Goal: Obtain resource: Obtain resource

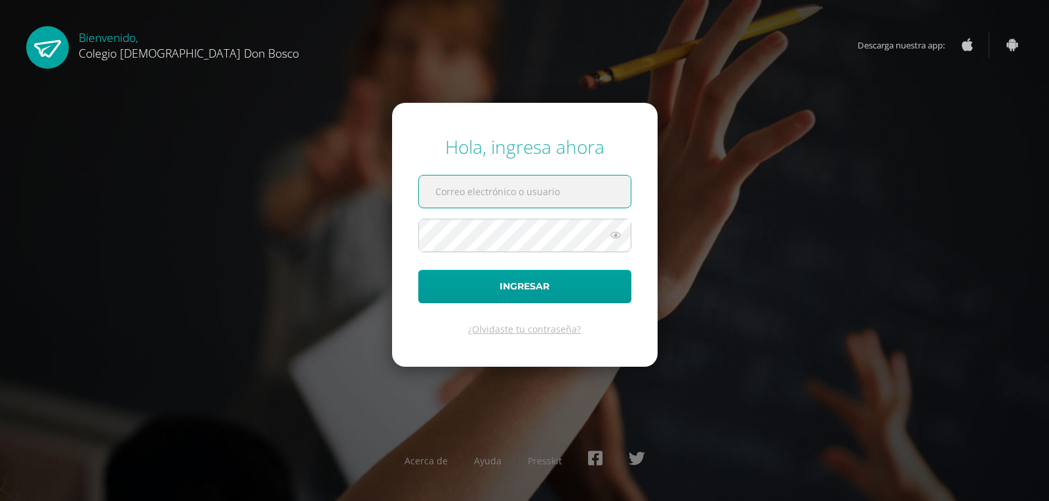
click at [447, 183] on input "text" at bounding box center [525, 192] width 212 height 32
click at [467, 191] on input "text" at bounding box center [525, 192] width 212 height 32
type input "jcajas@donbosco.edu.gt"
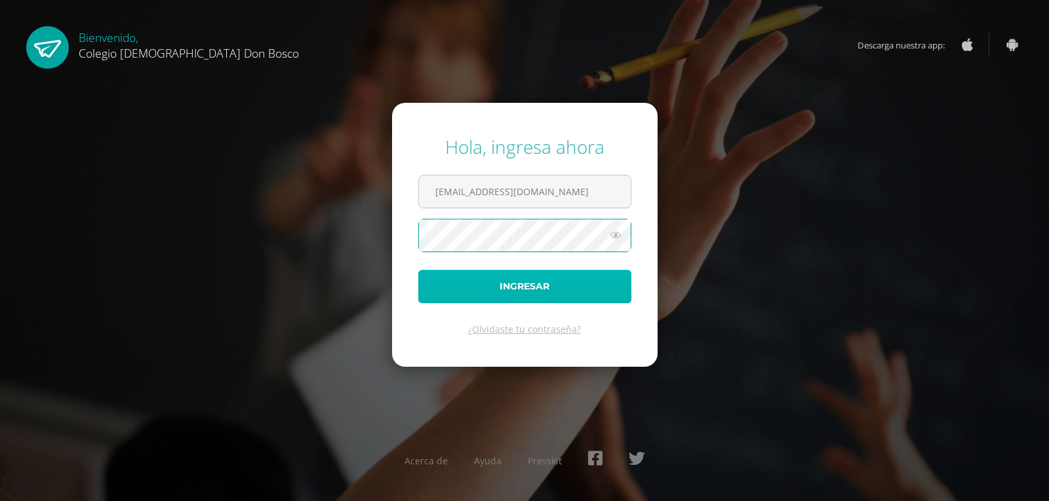
click at [493, 283] on button "Ingresar" at bounding box center [524, 286] width 213 height 33
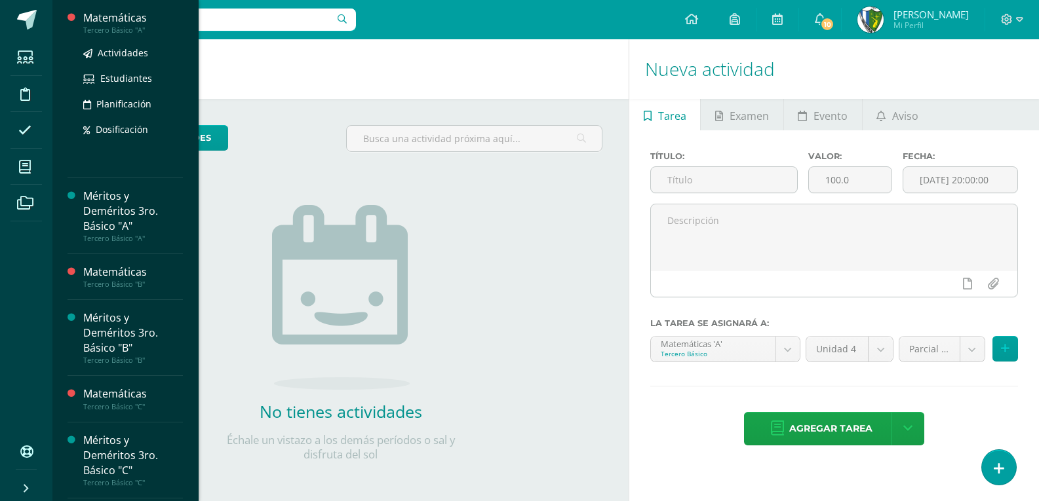
click at [119, 24] on div "Matemáticas" at bounding box center [133, 17] width 100 height 15
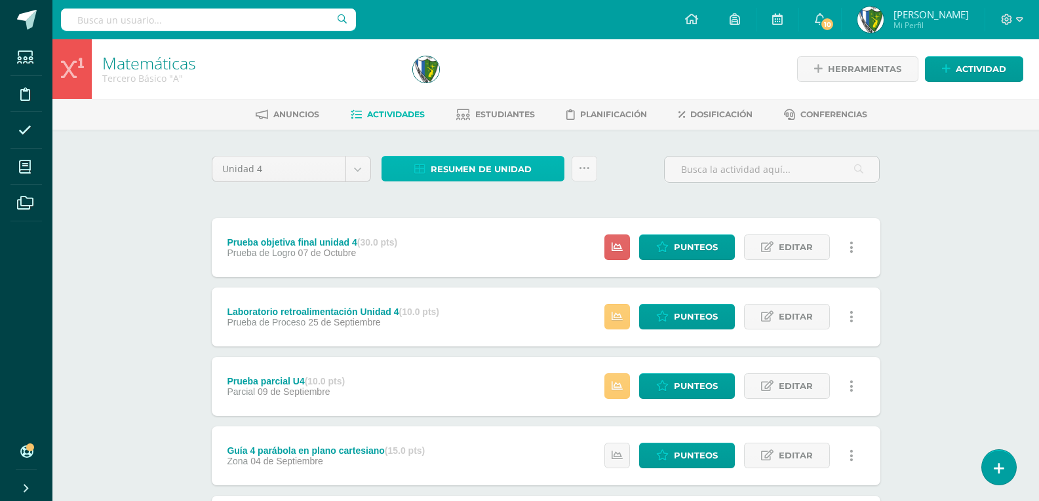
click at [497, 161] on span "Resumen de unidad" at bounding box center [481, 169] width 101 height 24
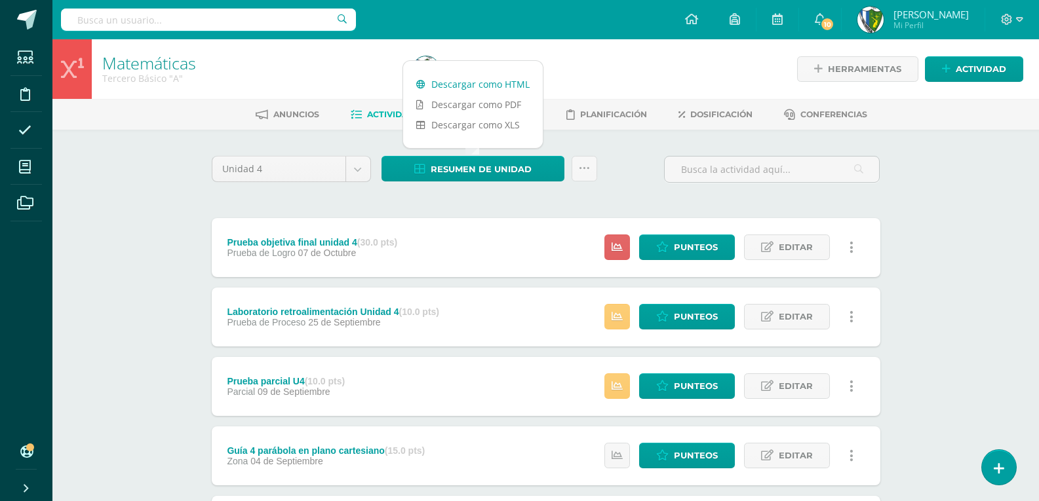
click at [484, 78] on link "Descargar como HTML" at bounding box center [473, 84] width 140 height 20
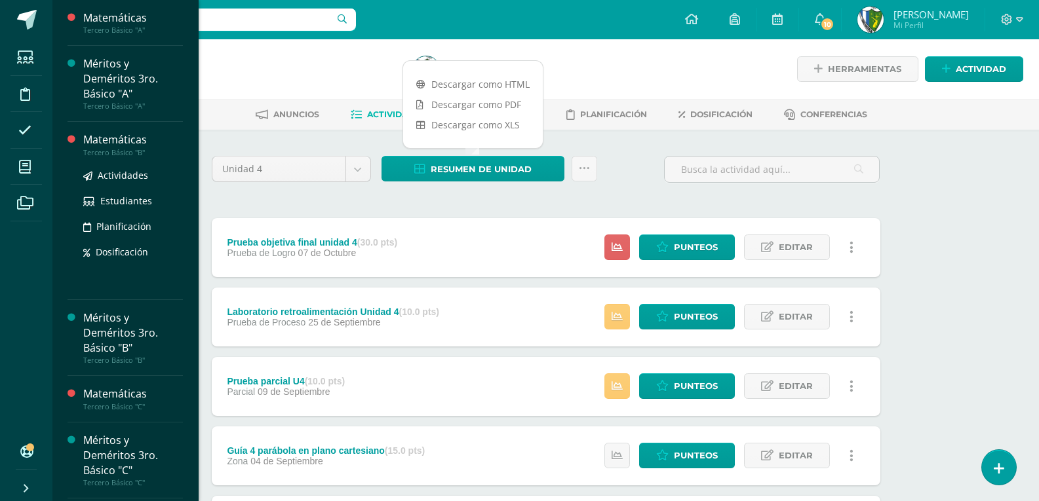
click at [112, 145] on div "Matemáticas" at bounding box center [133, 139] width 100 height 15
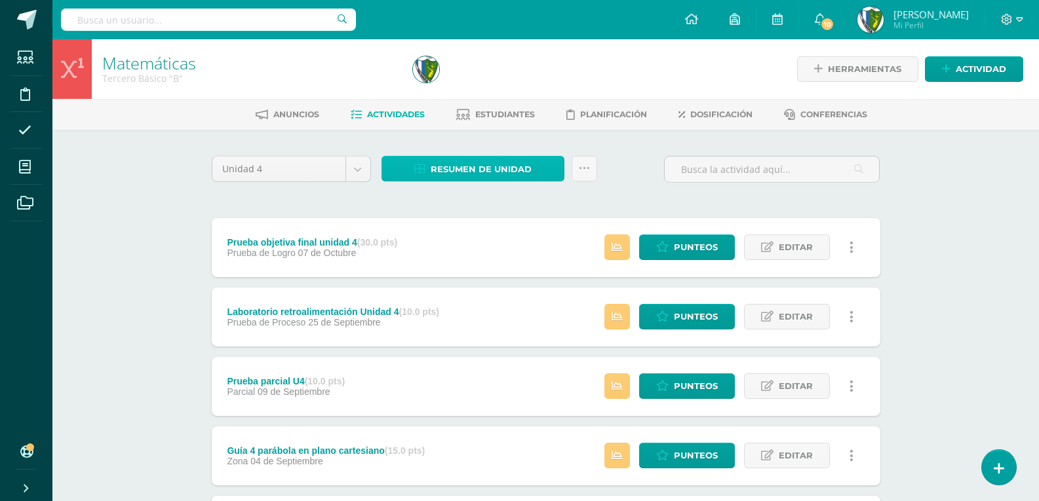
click at [474, 168] on span "Resumen de unidad" at bounding box center [481, 169] width 101 height 24
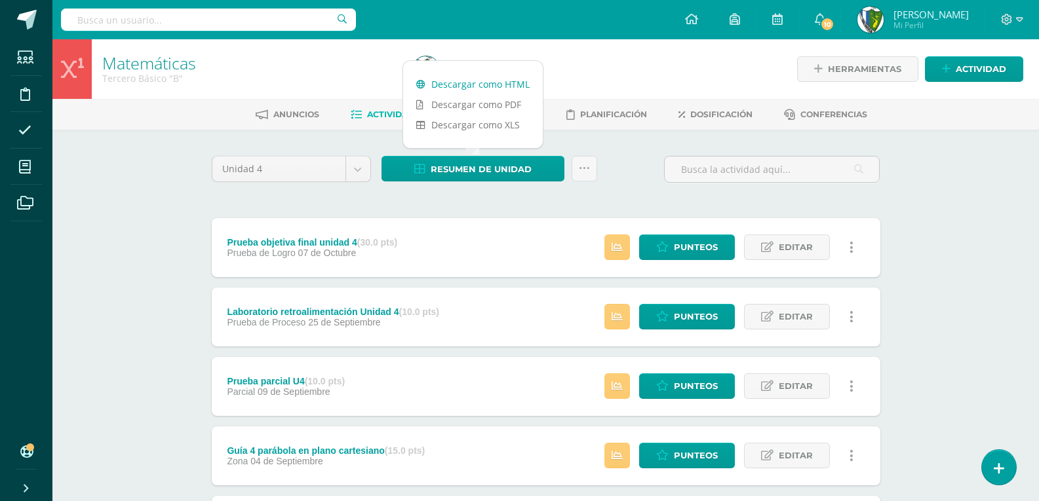
click at [487, 88] on link "Descargar como HTML" at bounding box center [473, 84] width 140 height 20
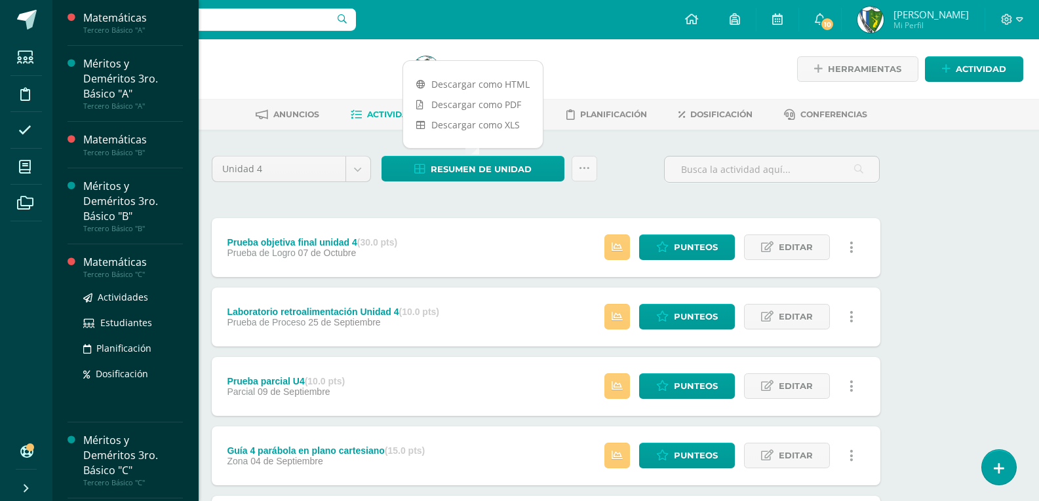
click at [141, 261] on div "Matemáticas" at bounding box center [133, 262] width 100 height 15
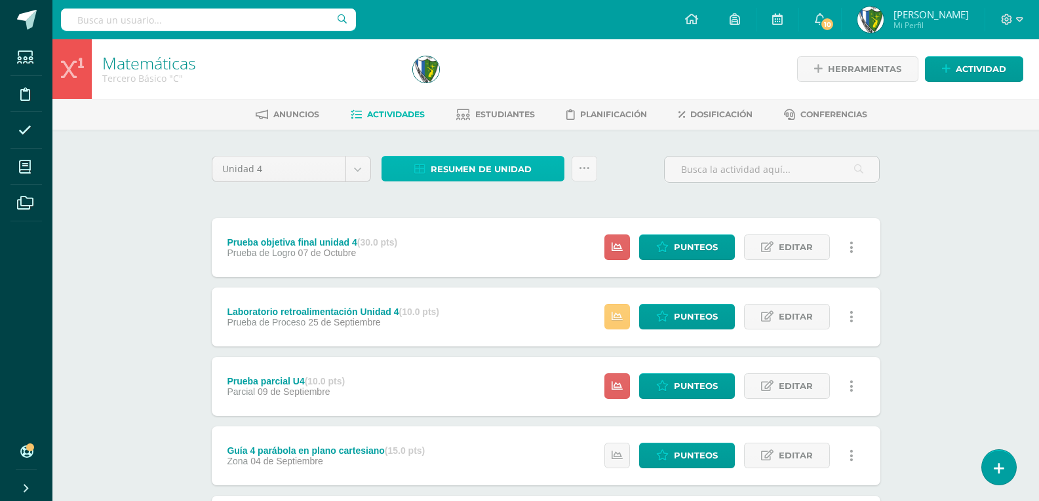
click at [522, 161] on span "Resumen de unidad" at bounding box center [481, 169] width 101 height 24
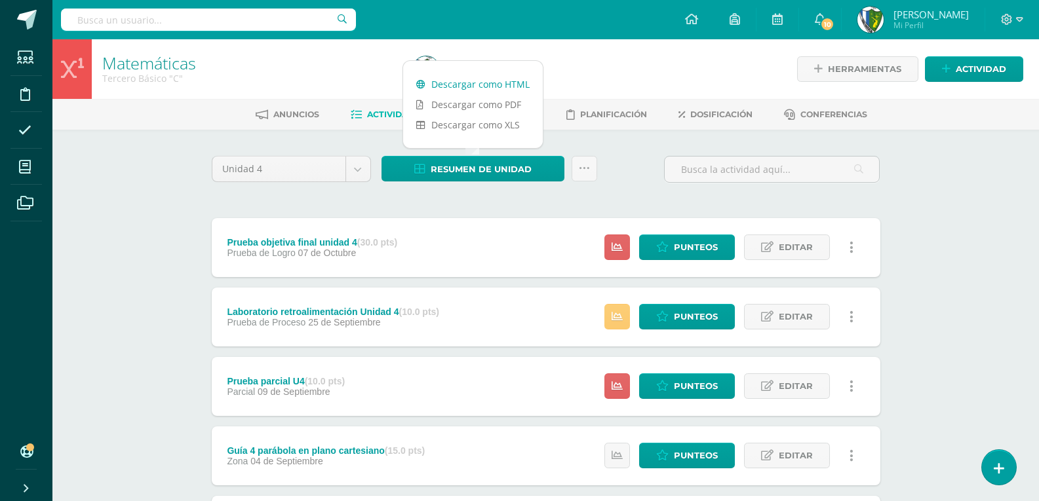
click at [495, 79] on link "Descargar como HTML" at bounding box center [473, 84] width 140 height 20
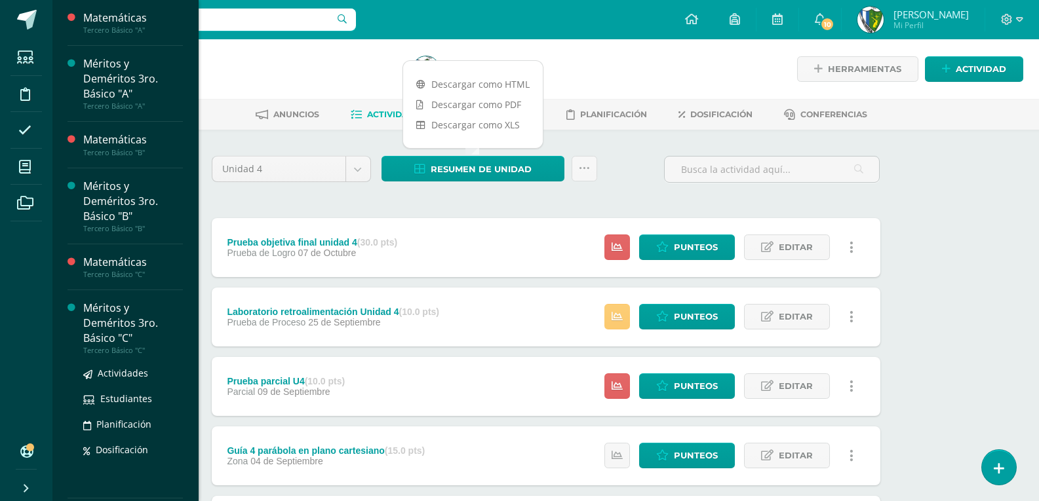
scroll to position [119, 0]
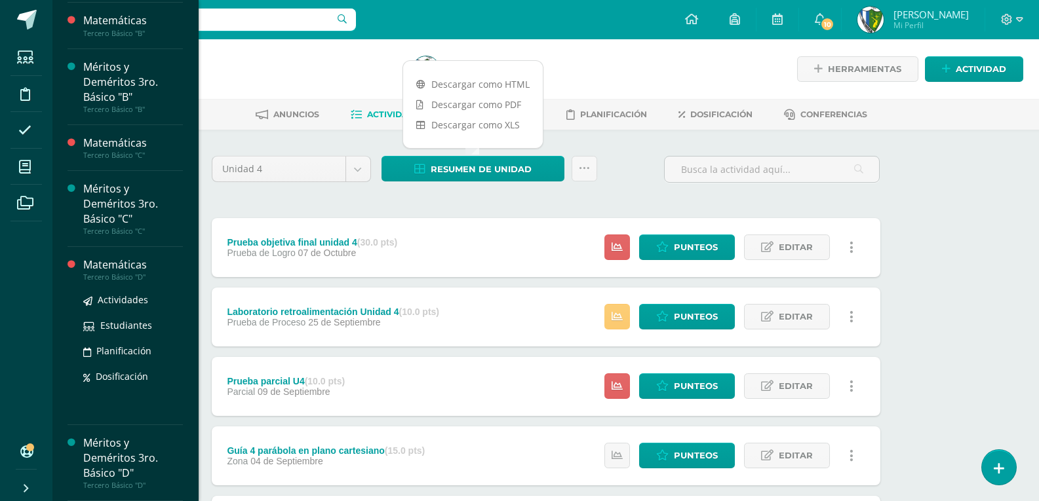
click at [140, 263] on div "Matemáticas" at bounding box center [133, 265] width 100 height 15
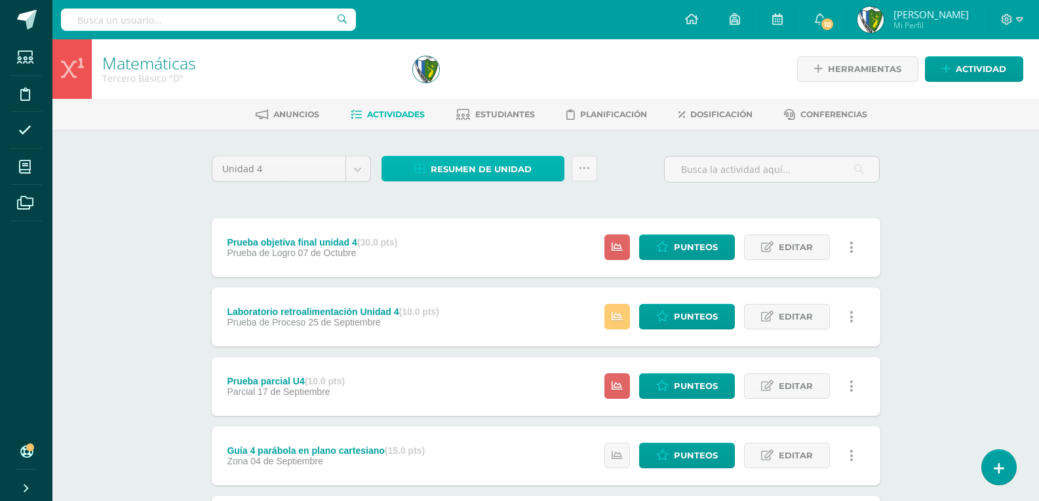
click at [424, 164] on icon at bounding box center [419, 169] width 11 height 11
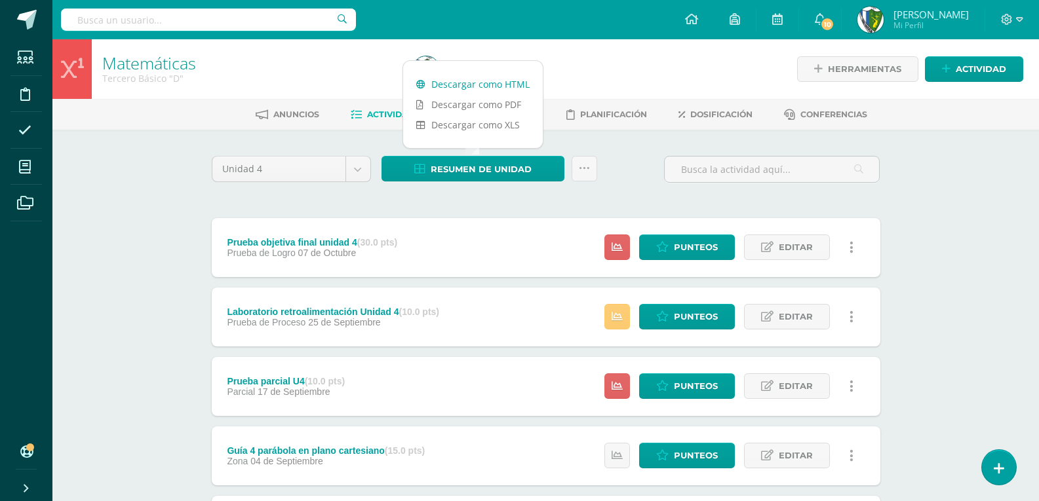
click at [459, 84] on link "Descargar como HTML" at bounding box center [473, 84] width 140 height 20
